Goal: Task Accomplishment & Management: Manage account settings

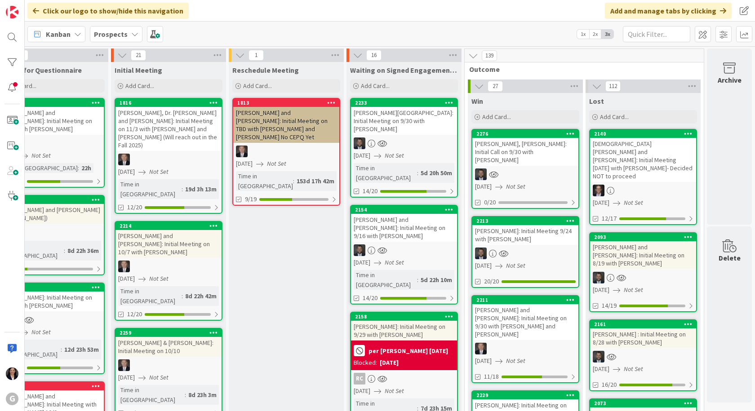
scroll to position [0, 277]
click at [512, 149] on div "Chapman, Susan Wells: Initial Call on 9/30 with Jonas" at bounding box center [525, 152] width 106 height 28
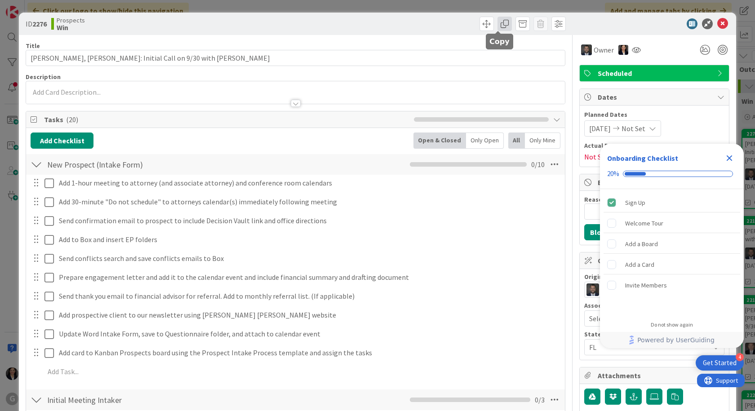
click at [499, 25] on span at bounding box center [505, 24] width 14 height 14
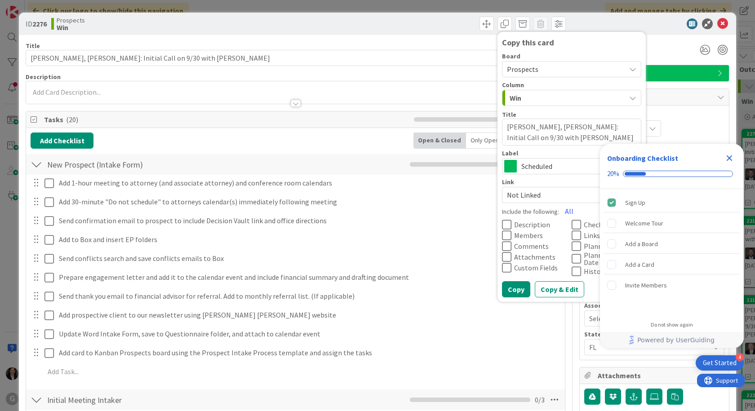
click at [522, 71] on span "Prospects" at bounding box center [522, 69] width 31 height 9
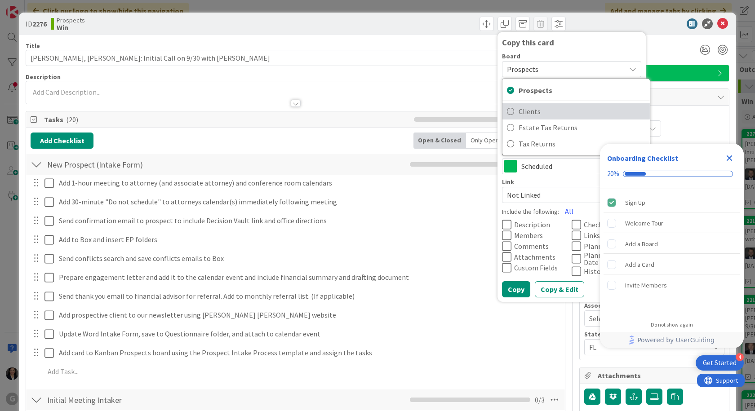
click at [523, 115] on span "Clients" at bounding box center [582, 111] width 127 height 13
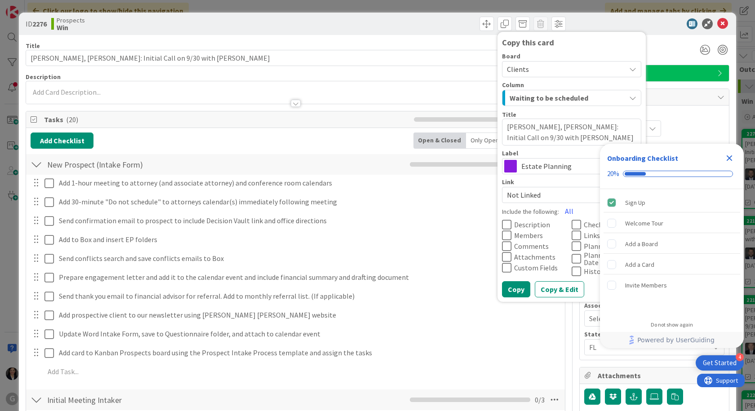
click at [729, 160] on icon "Close Checklist" at bounding box center [730, 159] width 6 height 6
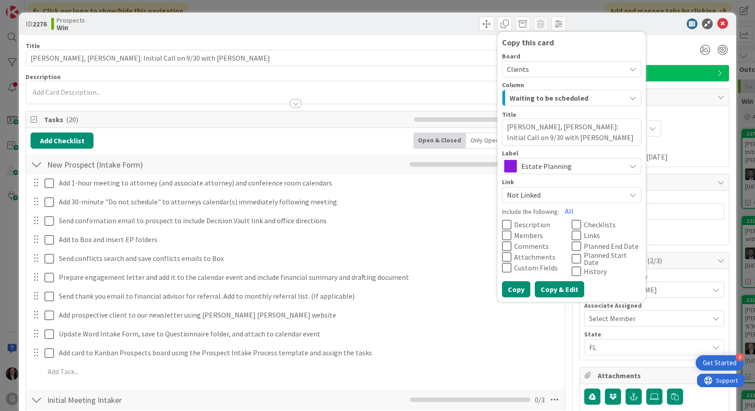
click at [547, 285] on button "Copy & Edit" at bounding box center [559, 289] width 49 height 16
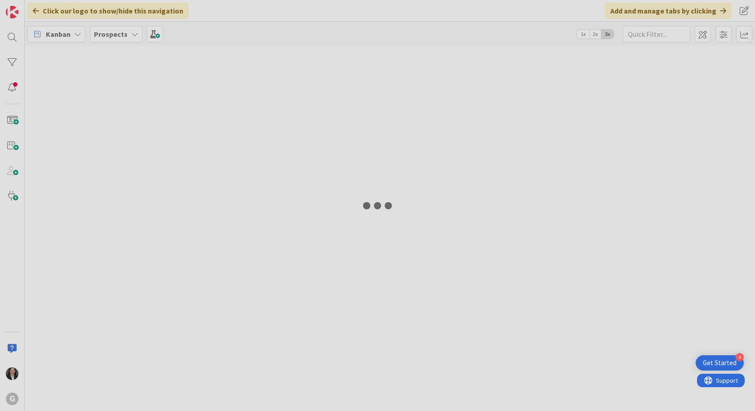
type textarea "x"
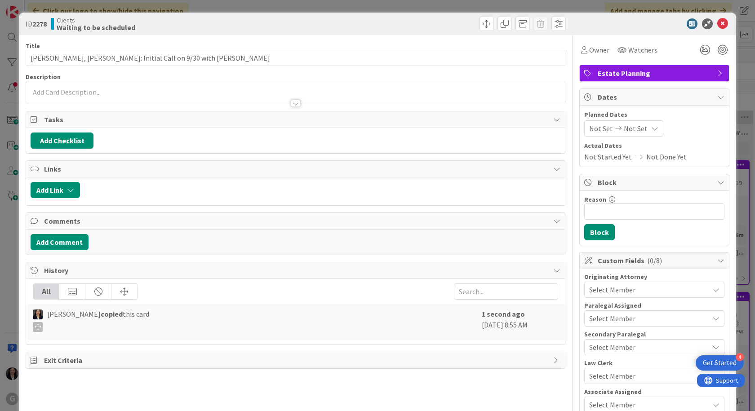
click at [216, 40] on div "Title 53 / 128 [PERSON_NAME], [PERSON_NAME]: Initial Call on 9/30 with [PERSON_…" at bounding box center [296, 321] width 540 height 572
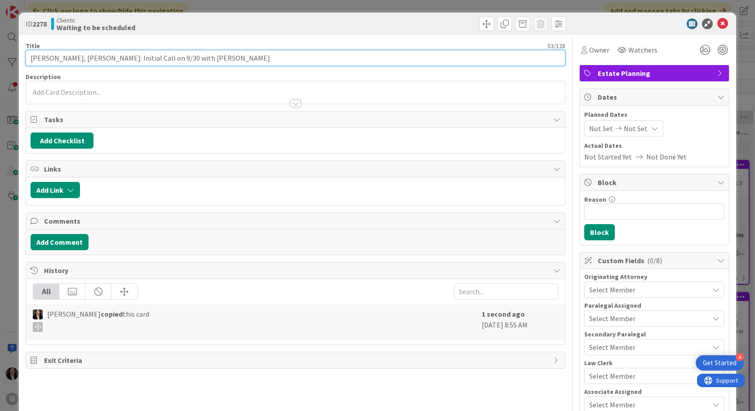
click at [216, 51] on input "[PERSON_NAME], [PERSON_NAME]: Initial Call on 9/30 with [PERSON_NAME]" at bounding box center [296, 58] width 540 height 16
type input "[PERSON_NAME], [PERSON_NAME]: Initial Call on 9/30 with [PERSON_NAME] DRAFTING …"
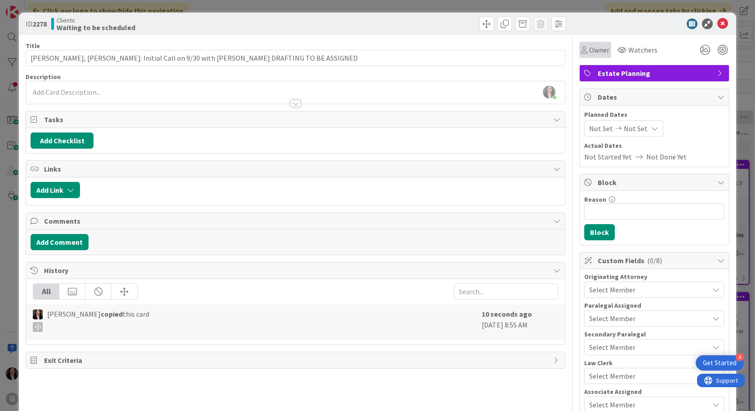
click at [583, 44] on div "Owner" at bounding box center [595, 50] width 32 height 16
click at [589, 51] on span "Owner" at bounding box center [599, 50] width 20 height 11
click at [589, 45] on span "Owner" at bounding box center [599, 50] width 20 height 11
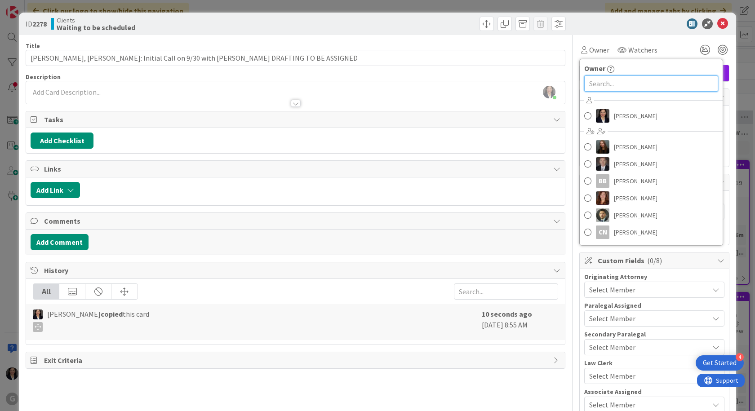
click at [609, 86] on input "text" at bounding box center [651, 84] width 134 height 16
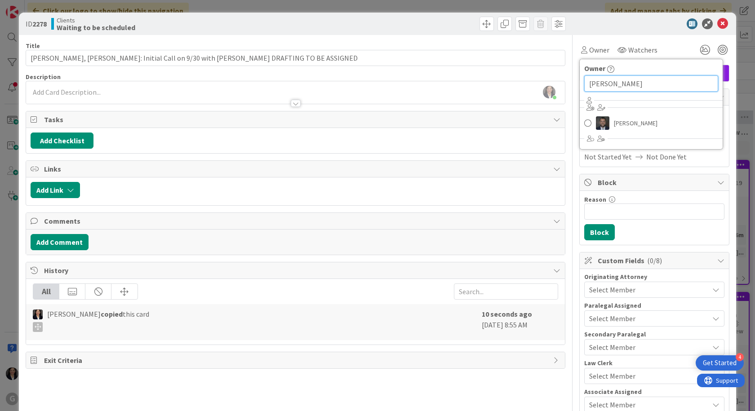
type input "jONA"
click at [615, 134] on div "[PERSON_NAME]" at bounding box center [651, 119] width 143 height 52
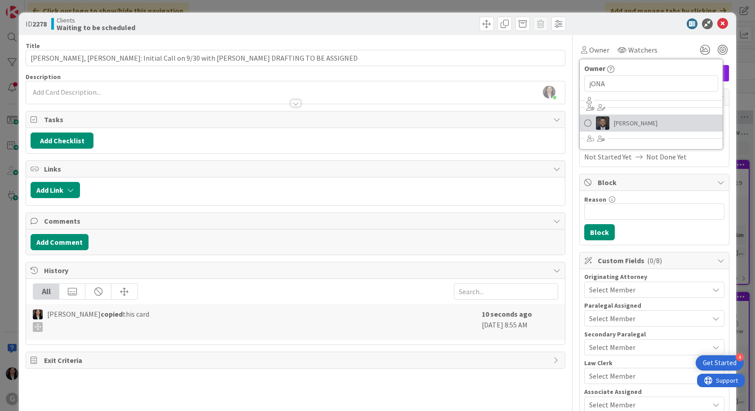
click at [616, 123] on span "[PERSON_NAME]" at bounding box center [636, 122] width 44 height 13
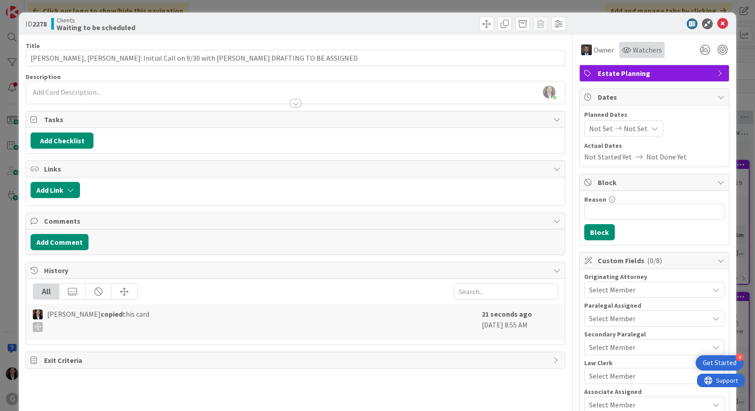
click at [635, 47] on span "Watchers" at bounding box center [647, 50] width 29 height 11
click at [633, 49] on span "Watchers" at bounding box center [647, 50] width 29 height 11
click at [622, 45] on div "Watchers" at bounding box center [642, 50] width 40 height 11
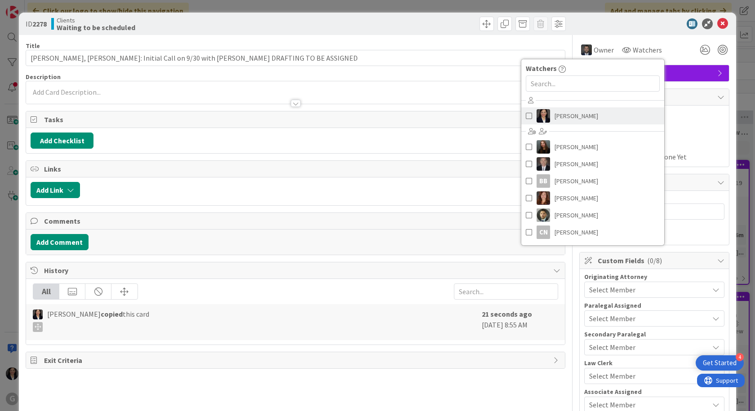
click at [583, 113] on span "[PERSON_NAME]" at bounding box center [577, 115] width 44 height 13
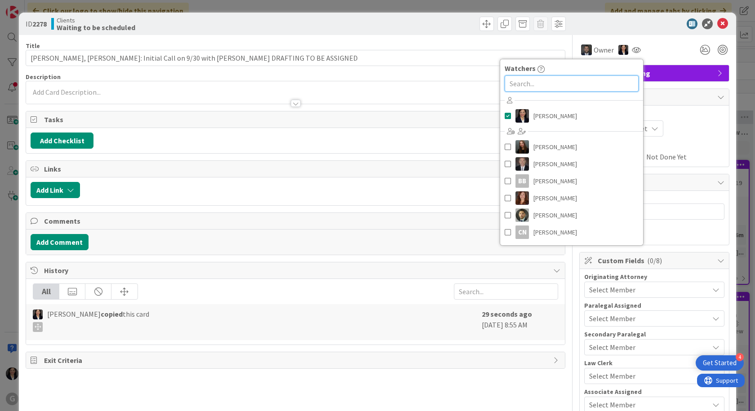
click at [557, 83] on input "text" at bounding box center [572, 84] width 134 height 16
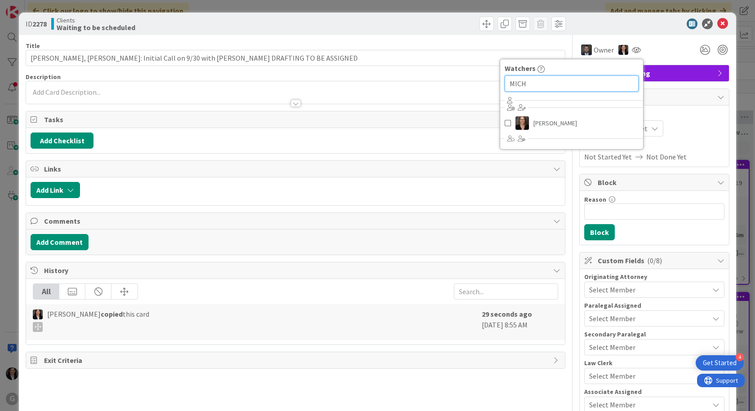
type input "MICH"
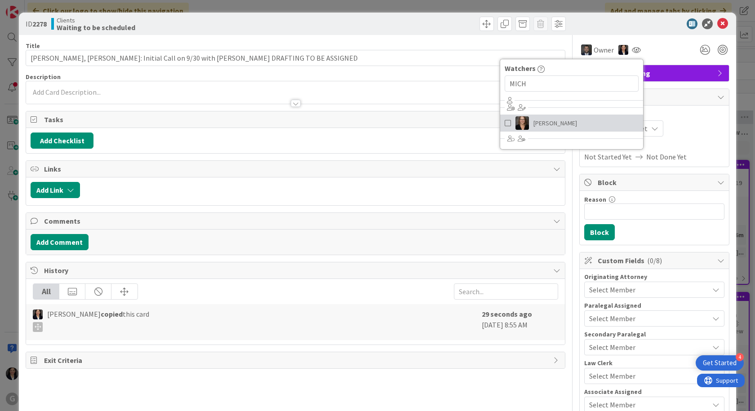
click at [544, 127] on span "[PERSON_NAME]" at bounding box center [556, 122] width 44 height 13
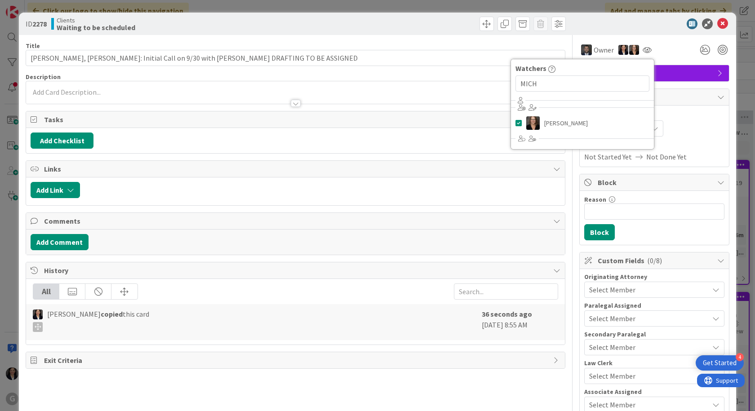
click at [499, 122] on span "Tasks" at bounding box center [296, 119] width 505 height 11
click at [557, 85] on div "[PERSON_NAME] just joined" at bounding box center [295, 92] width 539 height 22
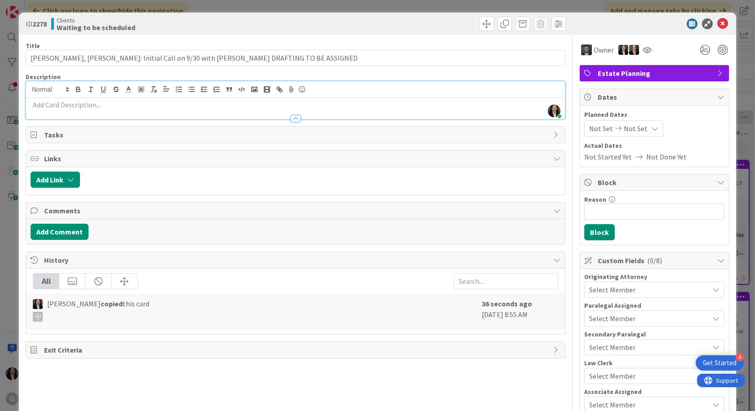
click at [553, 156] on icon at bounding box center [556, 158] width 7 height 7
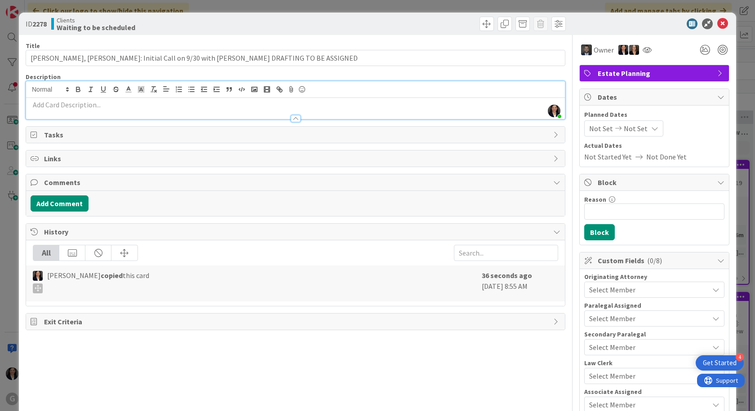
click at [553, 135] on icon at bounding box center [556, 134] width 7 height 7
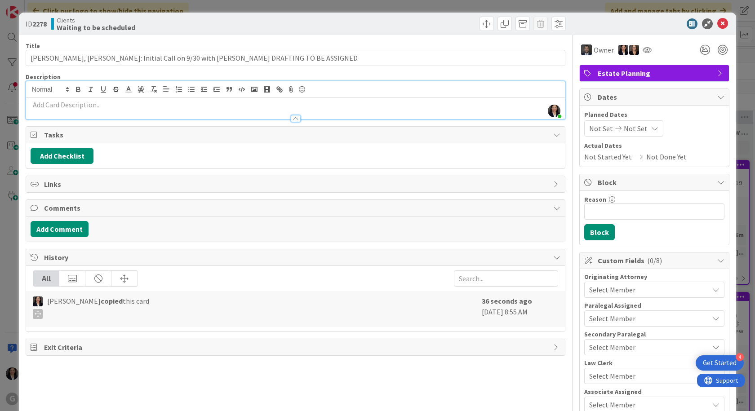
drag, startPoint x: 552, startPoint y: 129, endPoint x: 512, endPoint y: 134, distance: 40.3
click at [512, 134] on div "Tasks" at bounding box center [295, 135] width 539 height 17
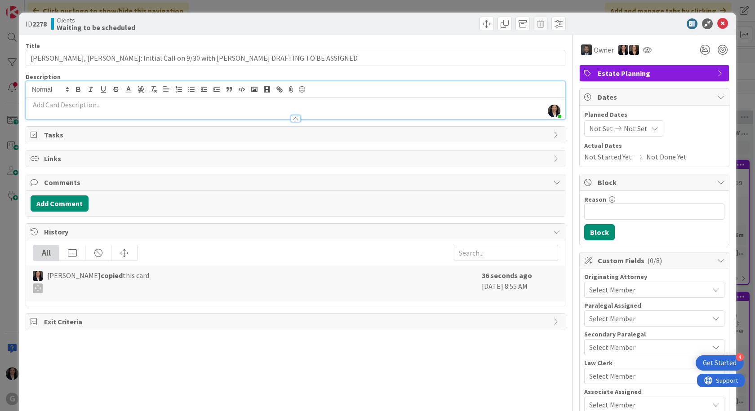
click at [553, 134] on icon at bounding box center [556, 134] width 7 height 7
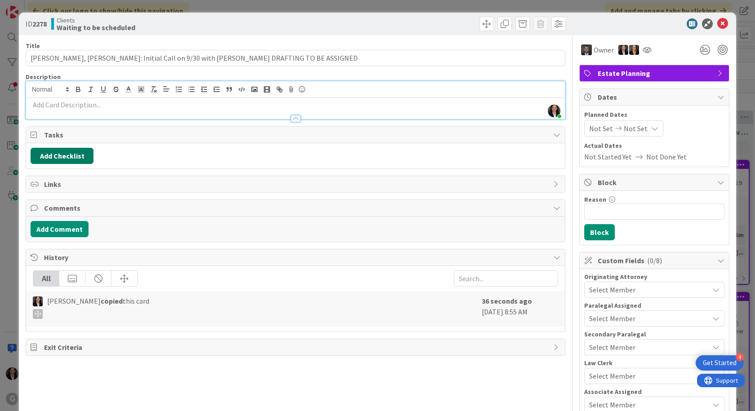
click at [62, 158] on button "Add Checklist" at bounding box center [62, 156] width 63 height 16
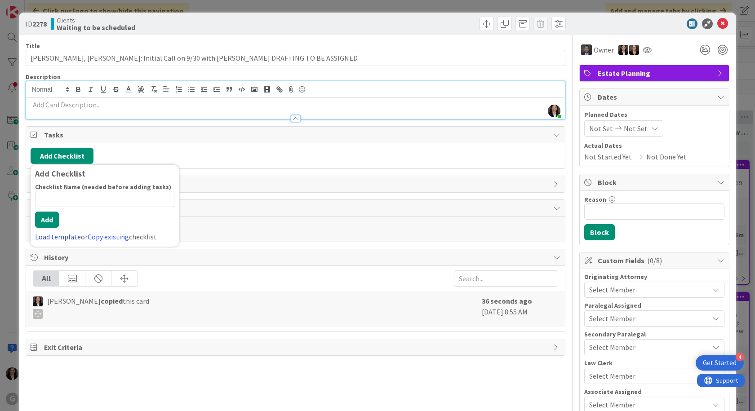
click at [67, 237] on link "Load template" at bounding box center [58, 236] width 46 height 9
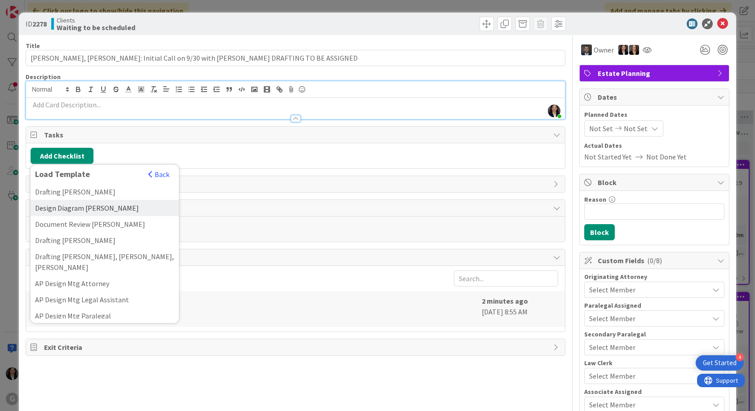
click at [75, 214] on div "Design Diagram [PERSON_NAME]" at bounding box center [105, 208] width 148 height 16
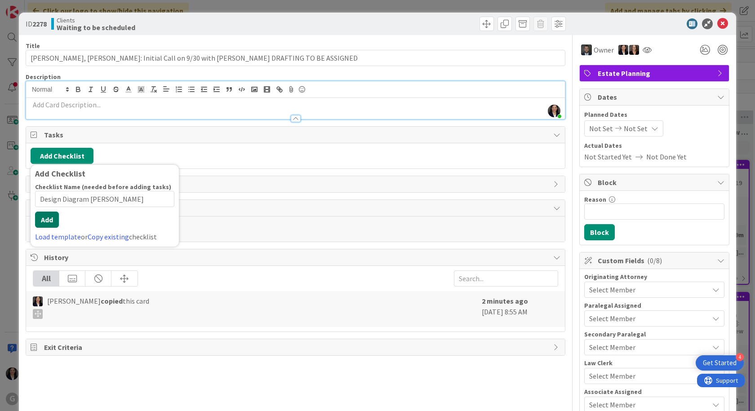
click at [49, 232] on div "Checklist Name (needed before adding tasks) 20 / 64 Design Diagram Jonas Add Lo…" at bounding box center [104, 212] width 139 height 59
click at [53, 220] on button "Add" at bounding box center [47, 220] width 24 height 16
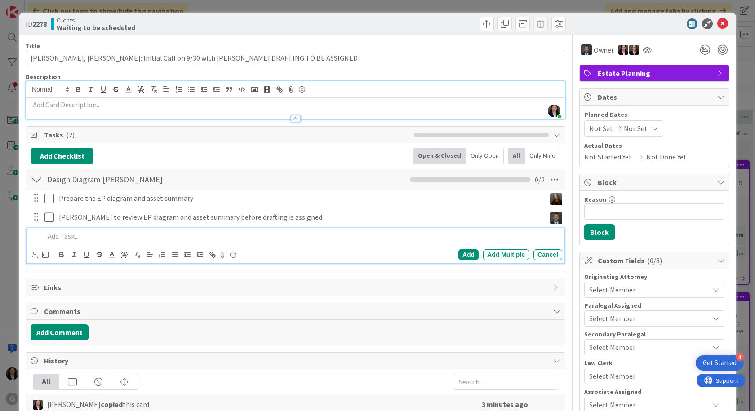
click at [633, 293] on div "Select Member" at bounding box center [649, 290] width 120 height 11
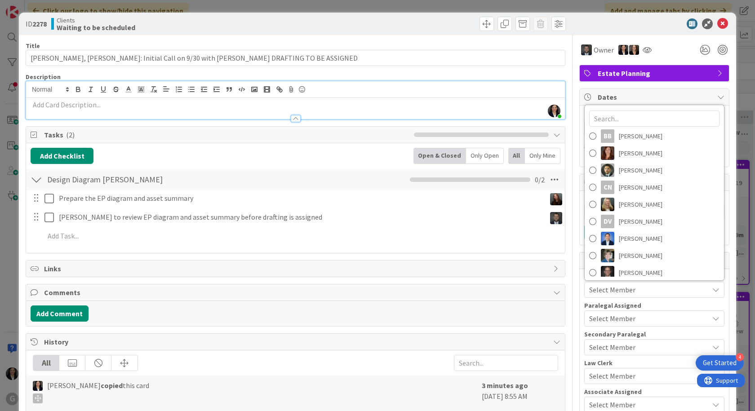
scroll to position [142, 0]
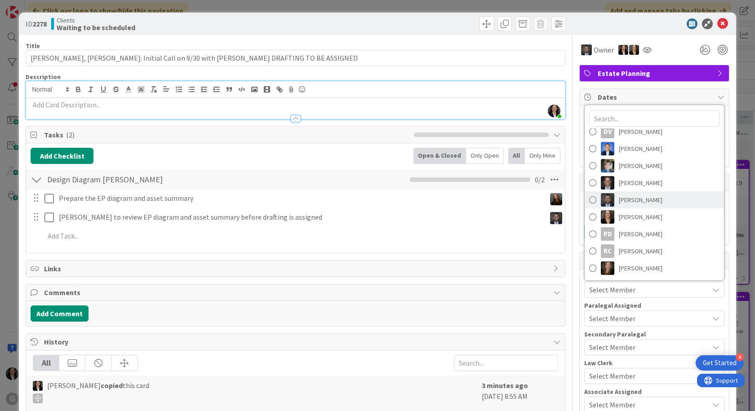
click at [642, 199] on span "[PERSON_NAME]" at bounding box center [641, 199] width 44 height 13
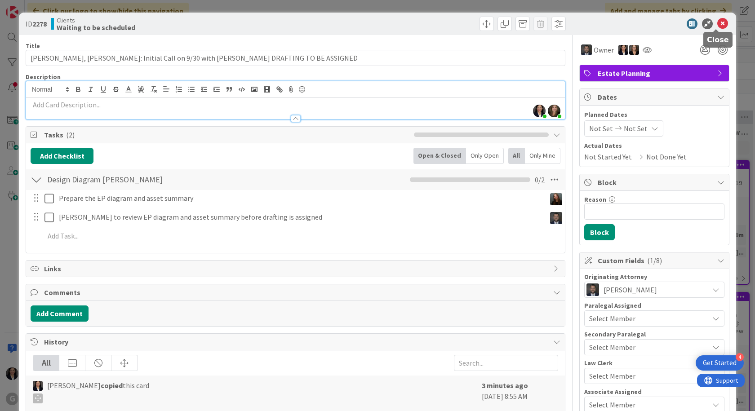
click at [718, 22] on icon at bounding box center [722, 23] width 11 height 11
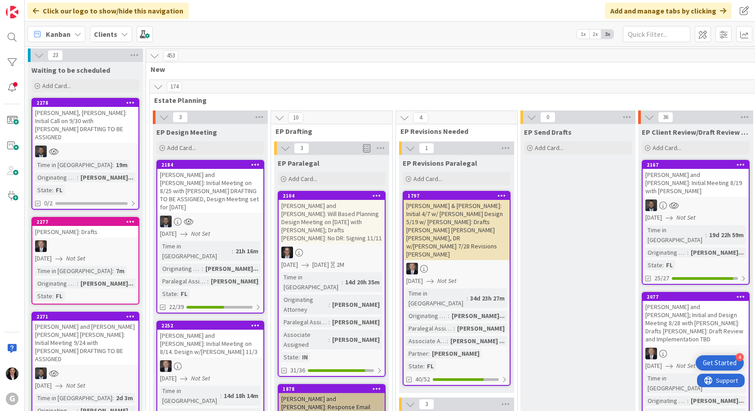
click at [116, 36] on div "Clients" at bounding box center [111, 34] width 42 height 16
click at [97, 33] on b "Clients" at bounding box center [105, 34] width 23 height 9
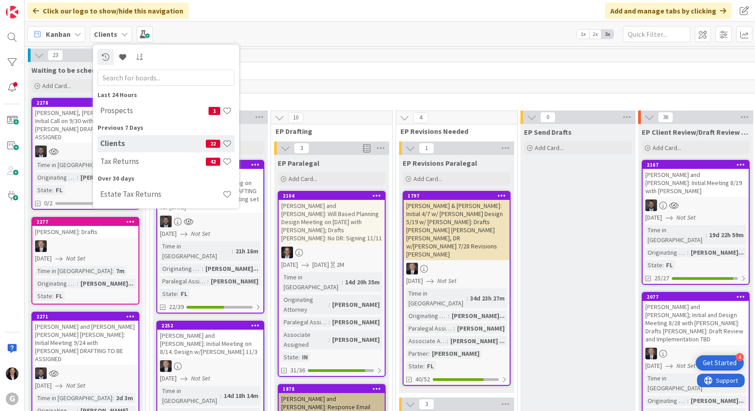
click at [130, 105] on div "Prospects 1" at bounding box center [166, 110] width 137 height 17
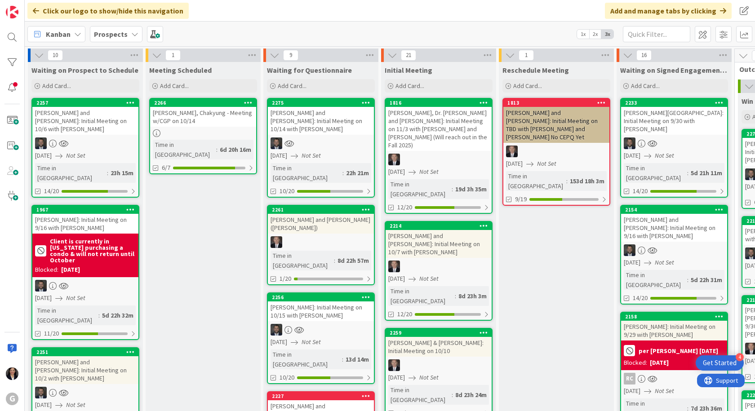
click at [94, 127] on div "2257 [PERSON_NAME] and [PERSON_NAME]: Initial Meeting on 10/6 with [PERSON_NAME…" at bounding box center [85, 148] width 108 height 100
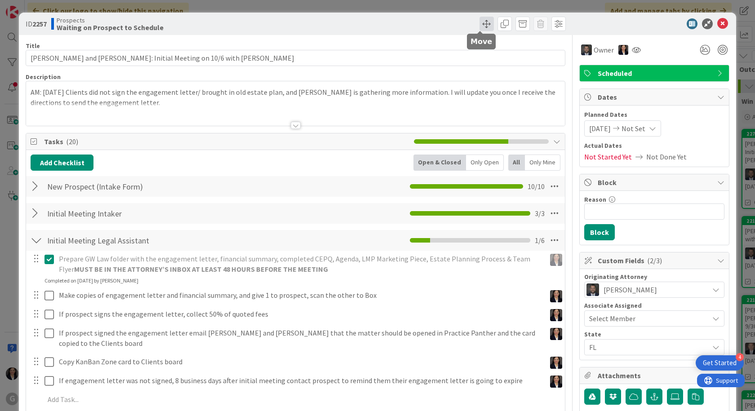
click at [485, 30] on span at bounding box center [487, 24] width 14 height 14
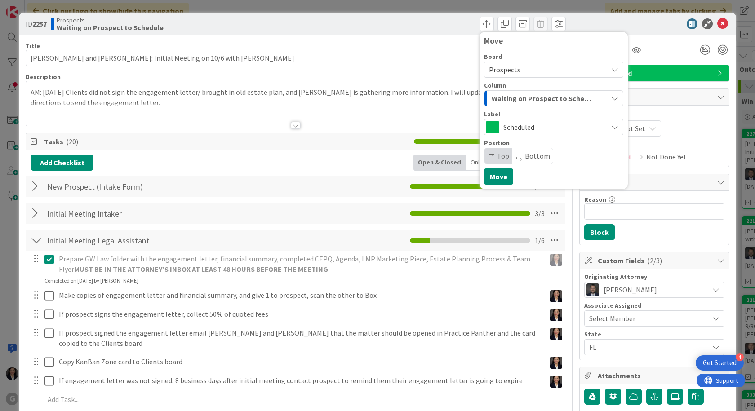
click at [492, 98] on span "Waiting on Prospect to Schedule" at bounding box center [543, 99] width 103 height 12
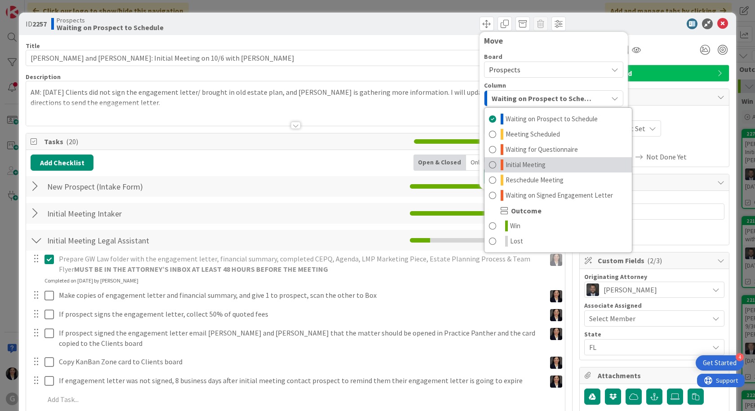
click at [506, 166] on span "Initial Meeting" at bounding box center [526, 165] width 40 height 11
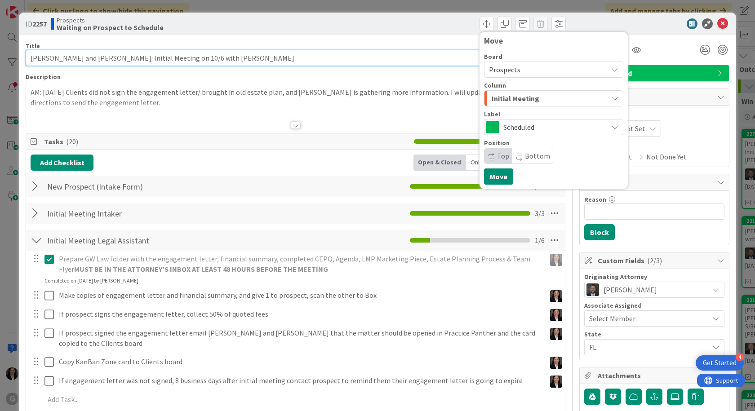
click at [169, 54] on input "[PERSON_NAME] and [PERSON_NAME]: Initial Meeting on 10/6 with [PERSON_NAME]" at bounding box center [296, 58] width 540 height 16
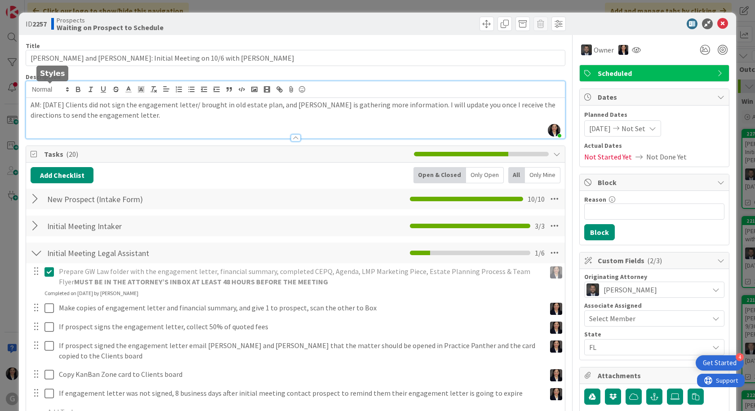
click at [31, 91] on div "[PERSON_NAME] just joined AM: [DATE] Clients did not sign the engagement letter…" at bounding box center [295, 109] width 539 height 57
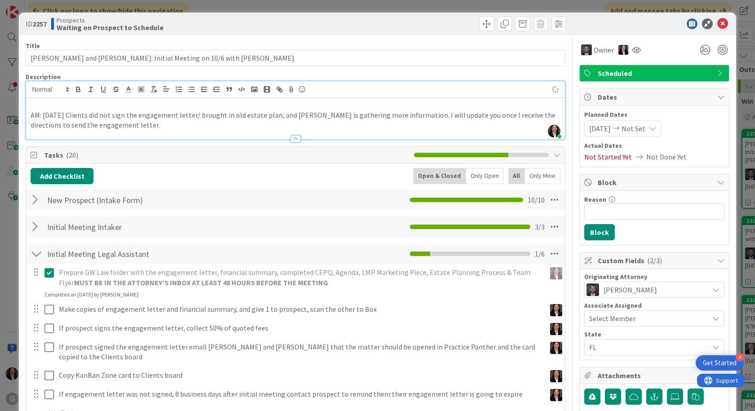
click at [37, 99] on div "AM: [DATE] Clients did not sign the engagement letter/ brought in old estate pl…" at bounding box center [295, 118] width 539 height 41
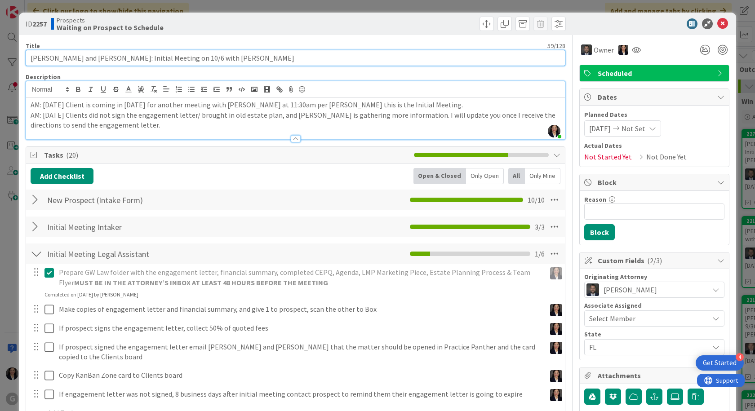
click at [163, 57] on input "[PERSON_NAME] and [PERSON_NAME]: Initial Meeting on 10/6 with [PERSON_NAME]" at bounding box center [296, 58] width 540 height 16
type input "[PERSON_NAME] and [PERSON_NAME]: Initial Meeting on 10/10 with [PERSON_NAME]"
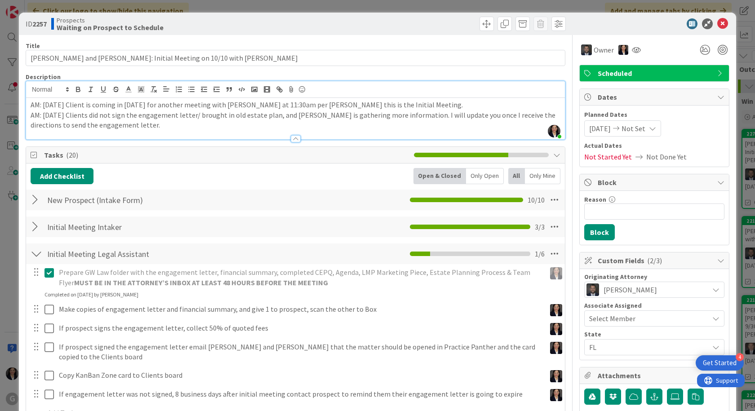
click at [592, 125] on span "[DATE]" at bounding box center [600, 128] width 22 height 11
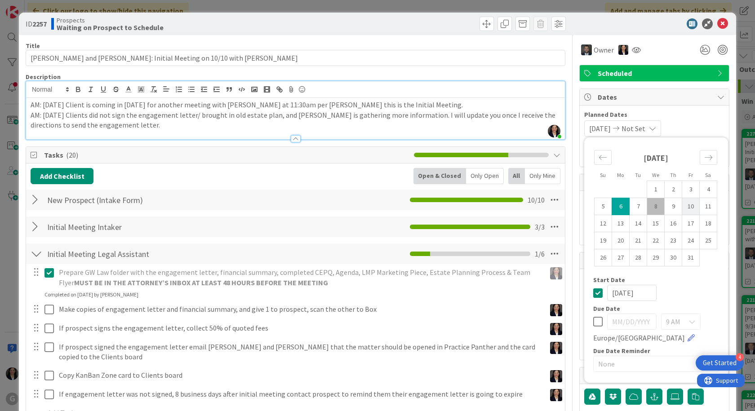
click at [683, 209] on td "10" at bounding box center [691, 206] width 18 height 17
type input "[DATE]"
click at [717, 22] on icon at bounding box center [722, 23] width 11 height 11
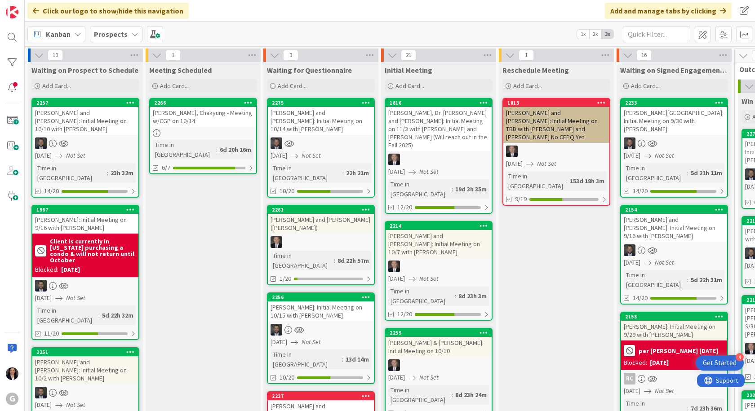
click at [102, 115] on div "[PERSON_NAME] and [PERSON_NAME]: Initial Meeting on 10/10 with [PERSON_NAME]" at bounding box center [85, 121] width 106 height 28
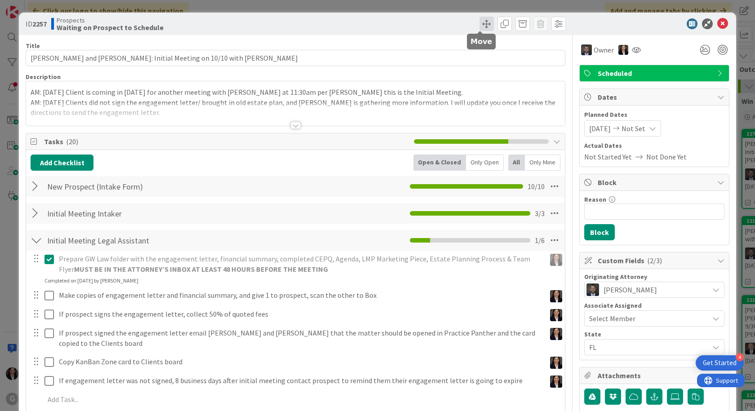
click at [480, 20] on span at bounding box center [487, 24] width 14 height 14
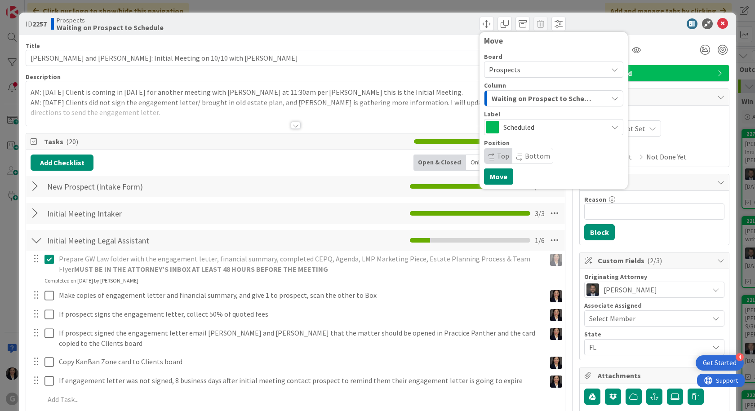
click at [499, 102] on span "Waiting on Prospect to Schedule" at bounding box center [543, 99] width 103 height 12
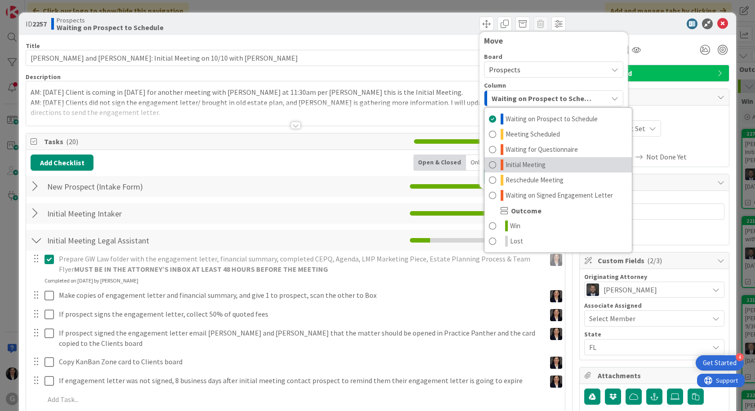
click at [506, 168] on span "Initial Meeting" at bounding box center [526, 165] width 40 height 11
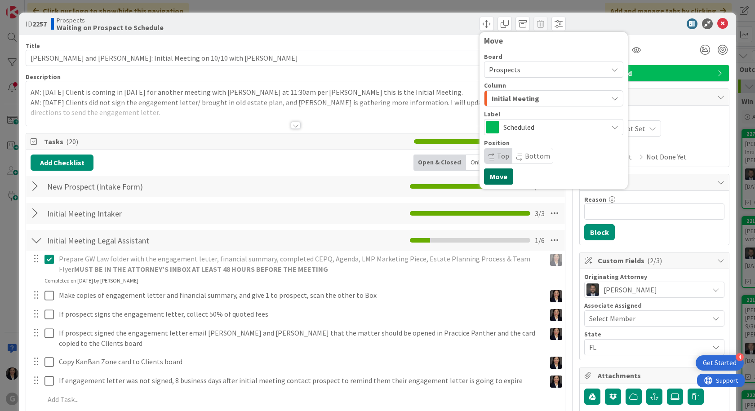
click at [493, 176] on button "Move" at bounding box center [498, 177] width 29 height 16
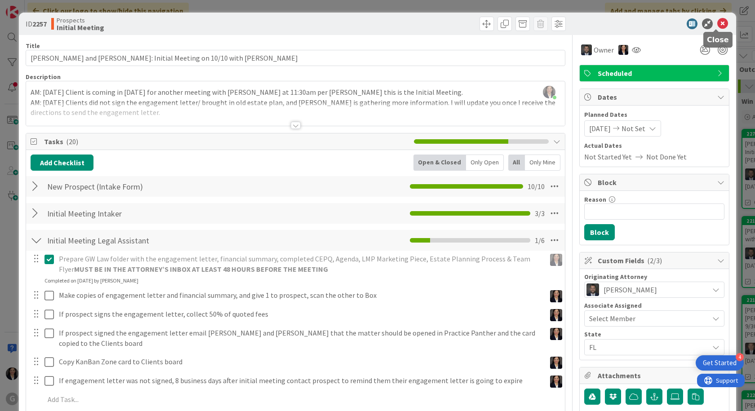
click at [717, 22] on icon at bounding box center [722, 23] width 11 height 11
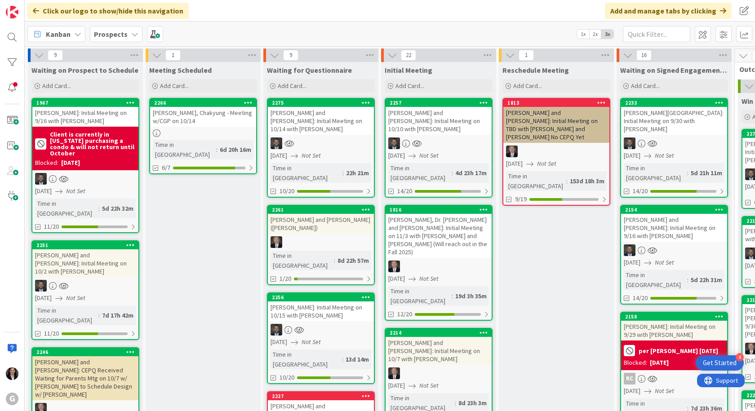
click at [89, 280] on div at bounding box center [85, 286] width 106 height 12
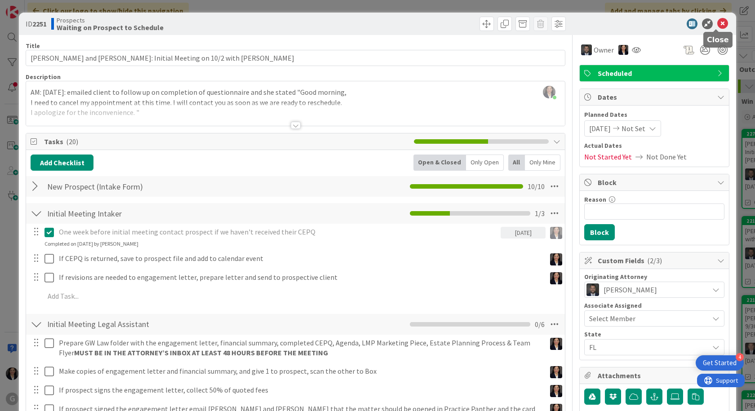
click at [719, 24] on icon at bounding box center [722, 23] width 11 height 11
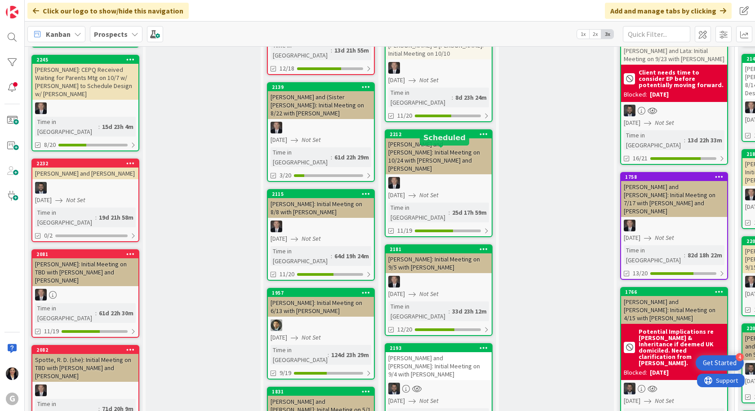
scroll to position [450, 0]
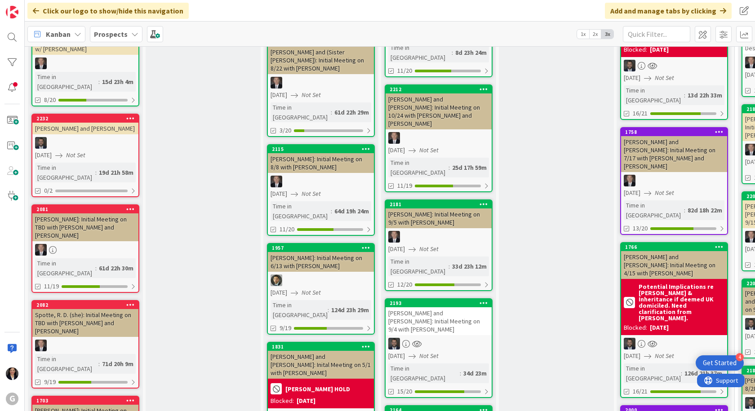
click at [62, 32] on span "Kanban" at bounding box center [58, 34] width 25 height 11
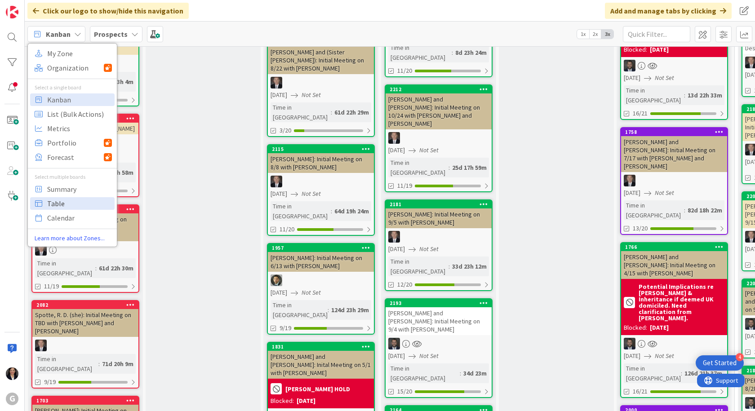
click at [58, 206] on span "Table" at bounding box center [79, 203] width 65 height 13
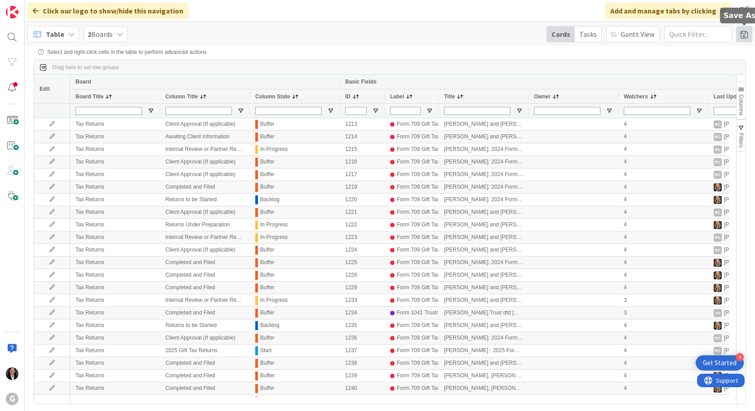
click at [749, 36] on span at bounding box center [744, 34] width 16 height 16
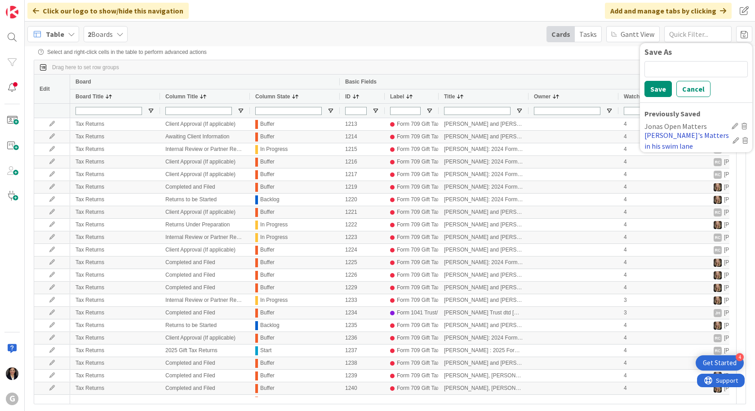
click at [662, 137] on div "[PERSON_NAME]'s Matters in his swim lane" at bounding box center [687, 141] width 85 height 22
type input "[PERSON_NAME]/[PERSON_NAME]"
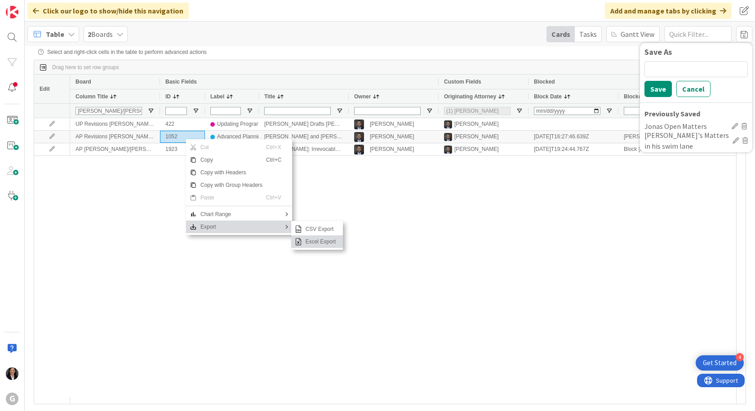
click at [320, 245] on span "Excel Export" at bounding box center [320, 242] width 37 height 13
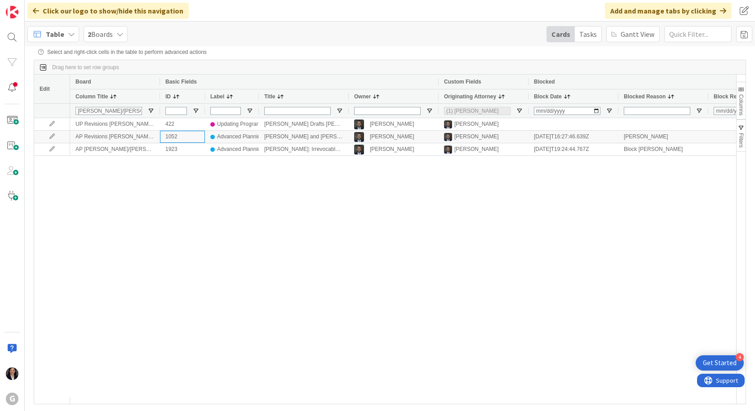
click at [52, 38] on span "Table" at bounding box center [55, 34] width 18 height 11
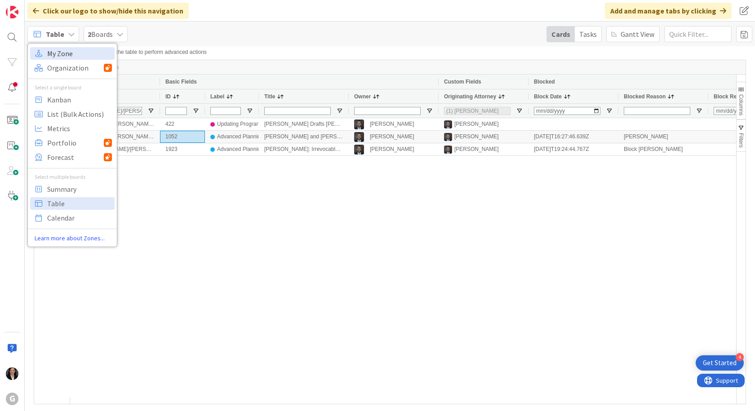
click at [56, 58] on span "My Zone" at bounding box center [79, 53] width 65 height 13
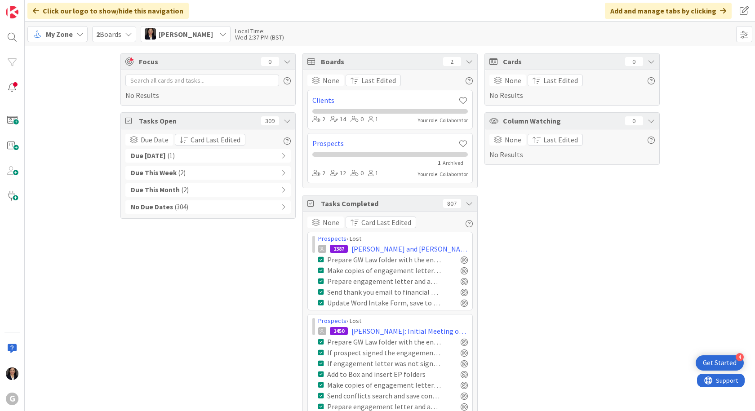
click at [51, 40] on div "My Zone" at bounding box center [57, 34] width 60 height 16
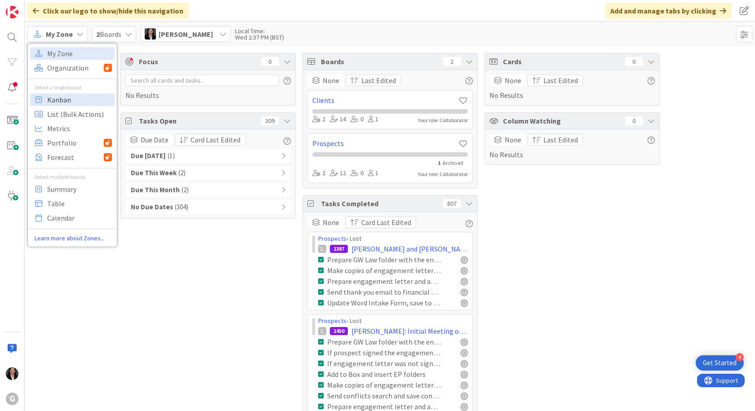
click at [56, 102] on span "Kanban" at bounding box center [79, 99] width 65 height 13
